Goal: Information Seeking & Learning: Learn about a topic

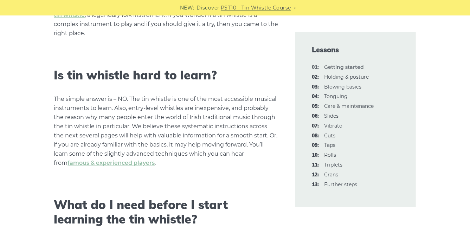
scroll to position [397, 0]
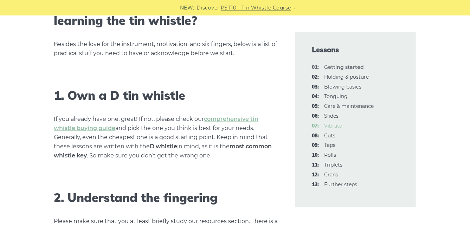
click at [332, 125] on link "07: Vibrato" at bounding box center [333, 126] width 18 height 6
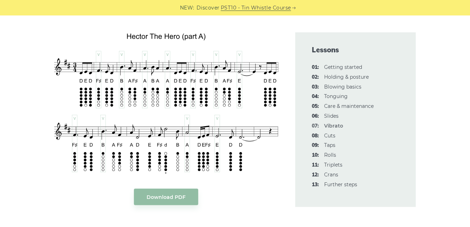
scroll to position [1714, 0]
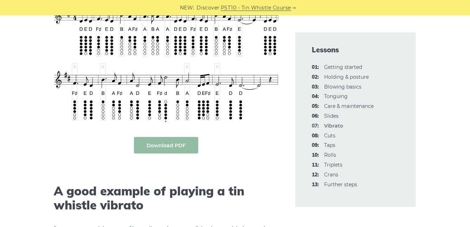
click at [176, 137] on link "Download PDF" at bounding box center [166, 145] width 64 height 17
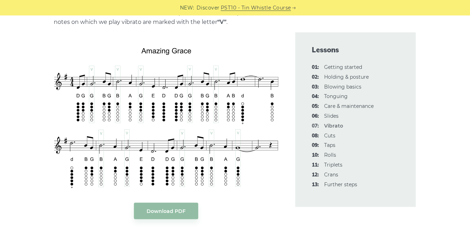
scroll to position [1358, 0]
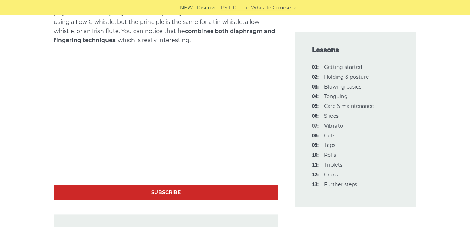
scroll to position [1967, 0]
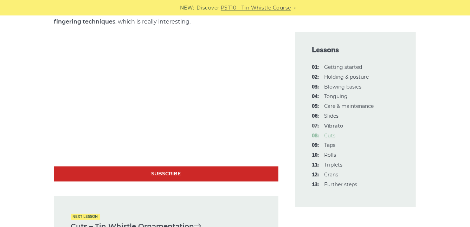
click at [330, 135] on link "08: Cuts" at bounding box center [329, 135] width 11 height 6
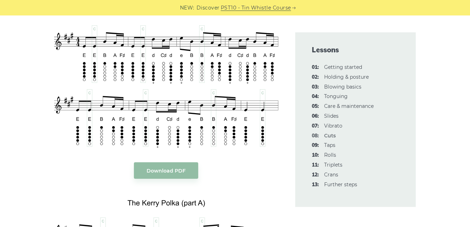
scroll to position [1349, 0]
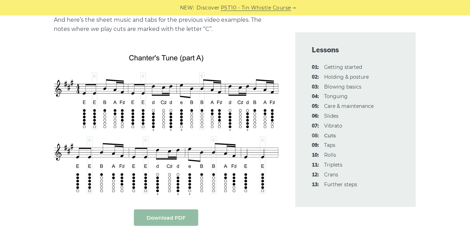
click at [170, 215] on link "Download PDF" at bounding box center [166, 217] width 64 height 17
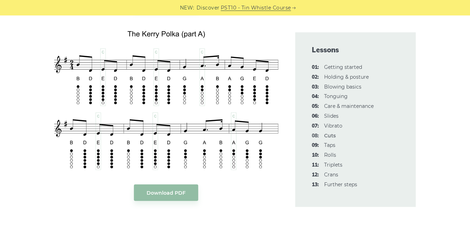
scroll to position [1616, 0]
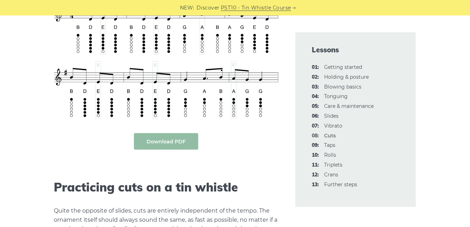
click at [178, 139] on link "Download PDF" at bounding box center [166, 141] width 64 height 17
